Goal: Find specific page/section: Find specific page/section

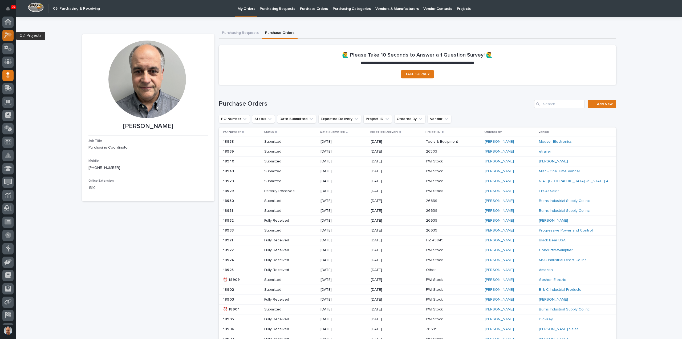
click at [5, 35] on icon at bounding box center [6, 36] width 5 height 6
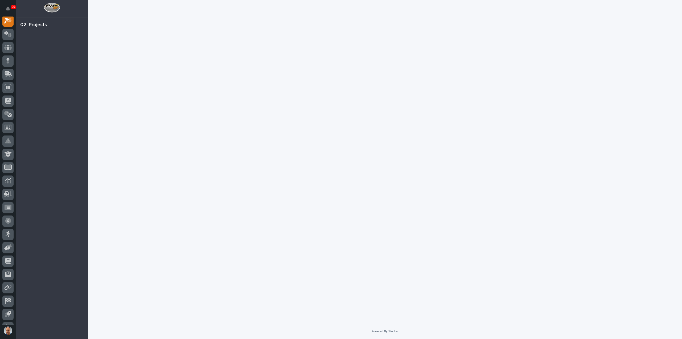
scroll to position [13, 0]
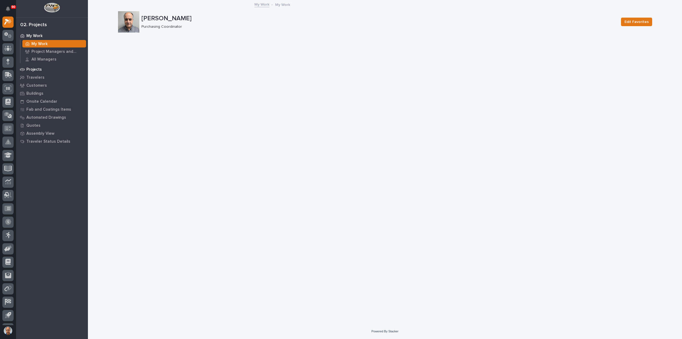
click at [34, 68] on p "Projects" at bounding box center [33, 69] width 15 height 5
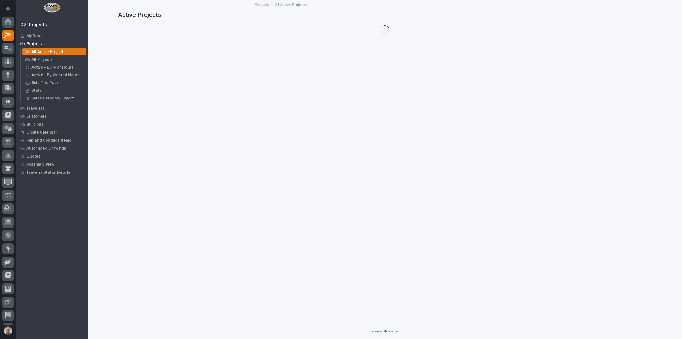
scroll to position [13, 0]
click at [44, 59] on p "All Projects" at bounding box center [41, 59] width 21 height 5
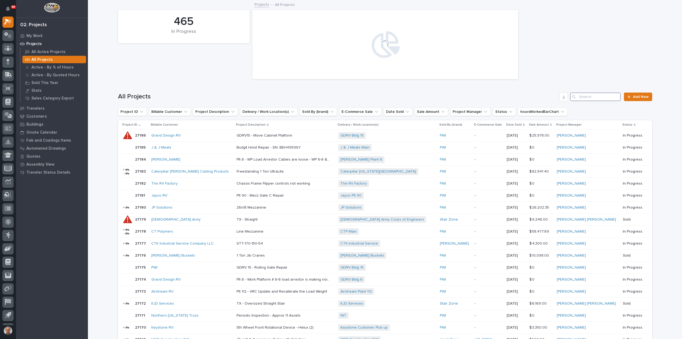
click at [586, 94] on input "Search" at bounding box center [595, 96] width 51 height 9
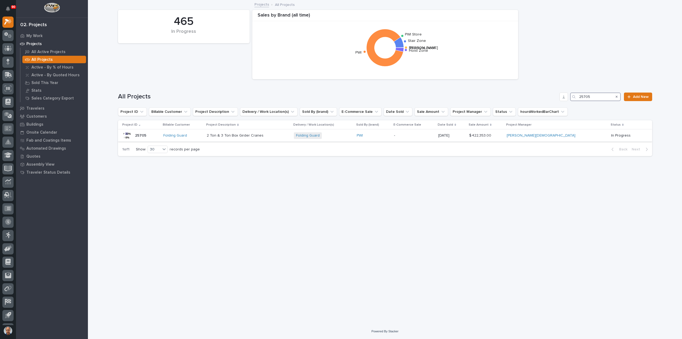
type input "25705"
click at [277, 135] on p at bounding box center [248, 135] width 83 height 5
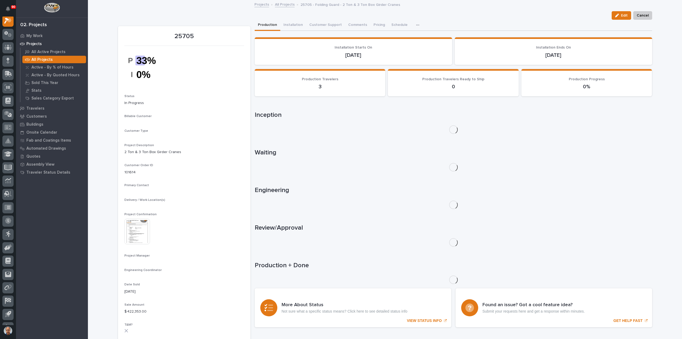
scroll to position [13, 0]
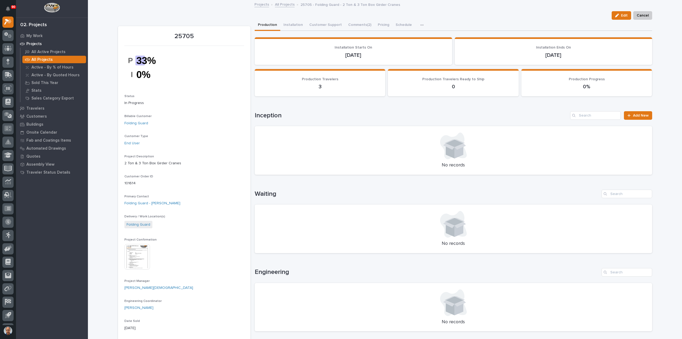
click at [133, 253] on img at bounding box center [137, 257] width 26 height 26
